Goal: Contribute content: Contribute content

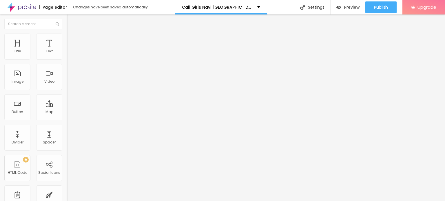
click at [72, 40] on span "Style" at bounding box center [76, 37] width 8 height 5
click at [67, 39] on img at bounding box center [69, 41] width 5 height 5
click at [71, 21] on img "button" at bounding box center [73, 21] width 5 height 5
click at [67, 50] on span "Add image" at bounding box center [79, 47] width 24 height 5
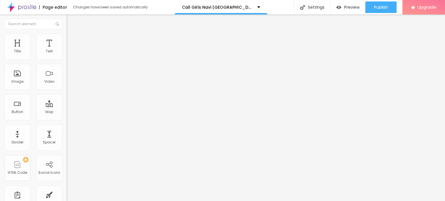
drag, startPoint x: 26, startPoint y: 65, endPoint x: 60, endPoint y: 66, distance: 34.2
click at [67, 54] on input "Click me" at bounding box center [102, 52] width 70 height 6
paste input "Booking Number: ☎ 9967276815"
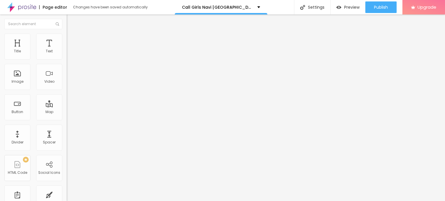
scroll to position [0, 4]
type input "Booking Number: ☎ 9967276815"
click at [67, 119] on input "https://" at bounding box center [102, 117] width 70 height 6
paste input "[DOMAIN_NAME][URL]"
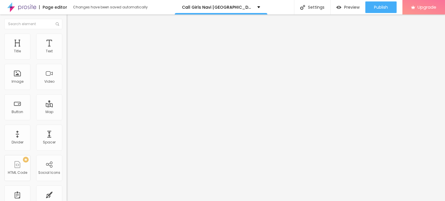
scroll to position [0, 83]
type input "[URL][DOMAIN_NAME]"
click at [67, 50] on span "Change image" at bounding box center [82, 47] width 31 height 5
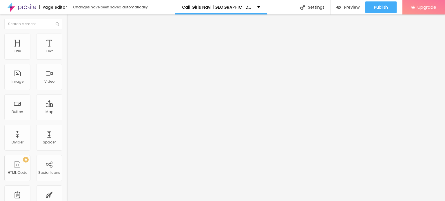
click at [71, 22] on img "button" at bounding box center [73, 21] width 5 height 5
